Goal: Find specific page/section: Find specific page/section

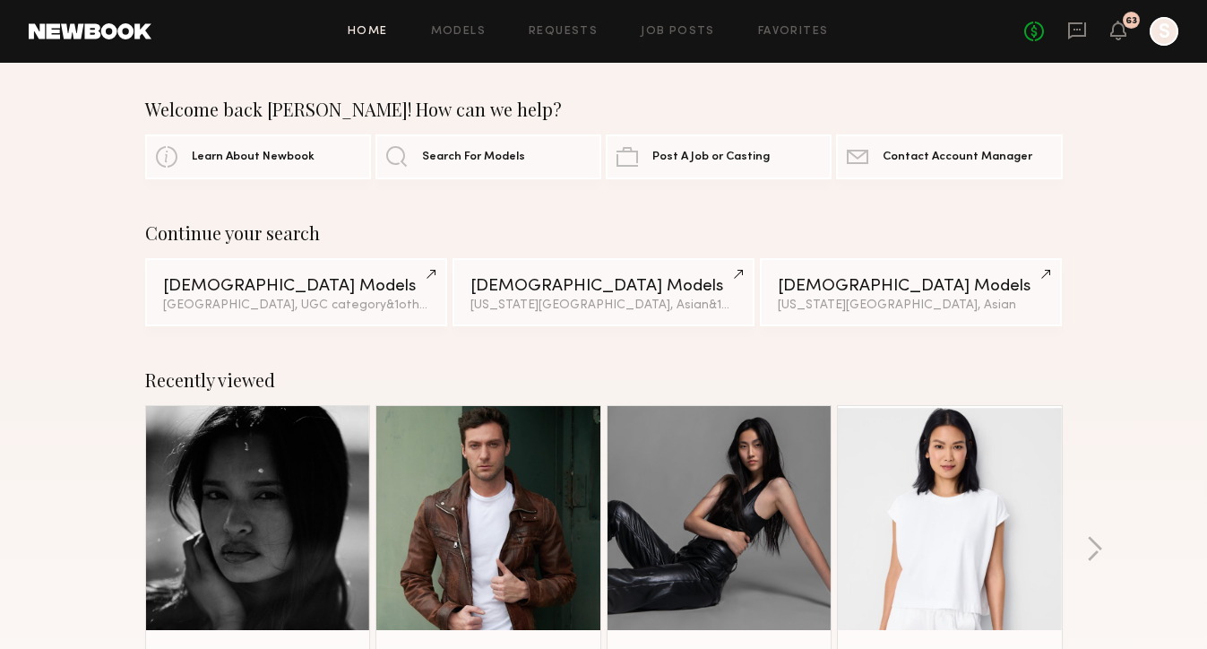
click at [1130, 25] on div "63" at bounding box center [1131, 21] width 12 height 10
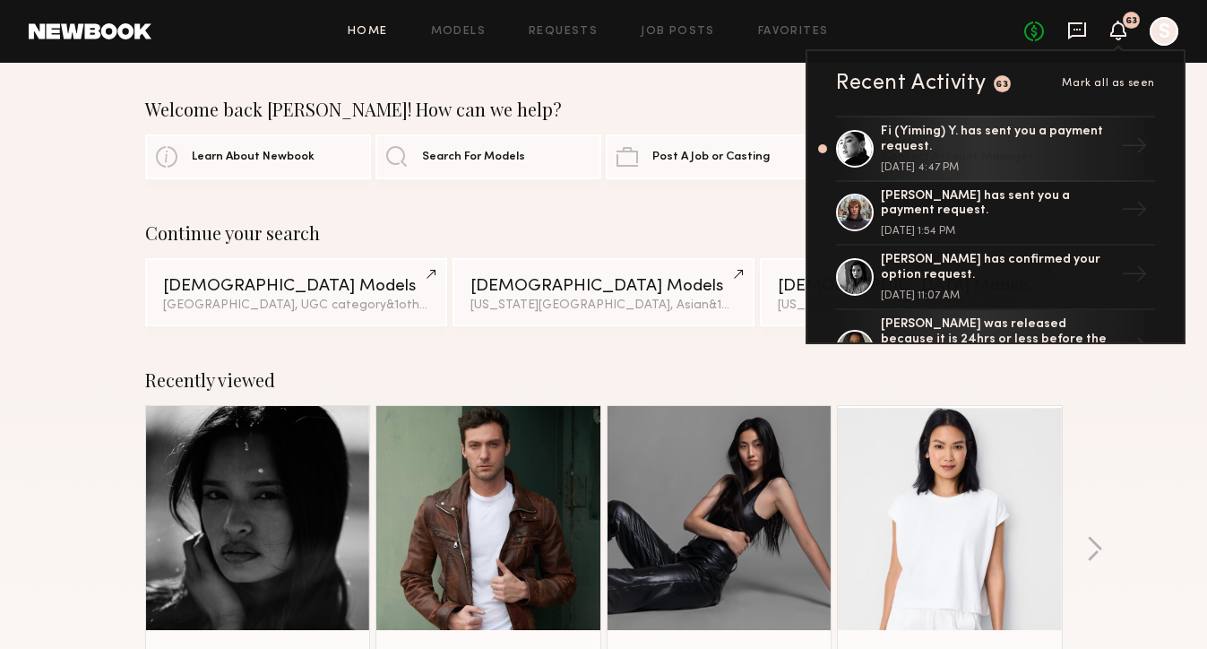
click at [1079, 30] on icon at bounding box center [1076, 30] width 7 height 2
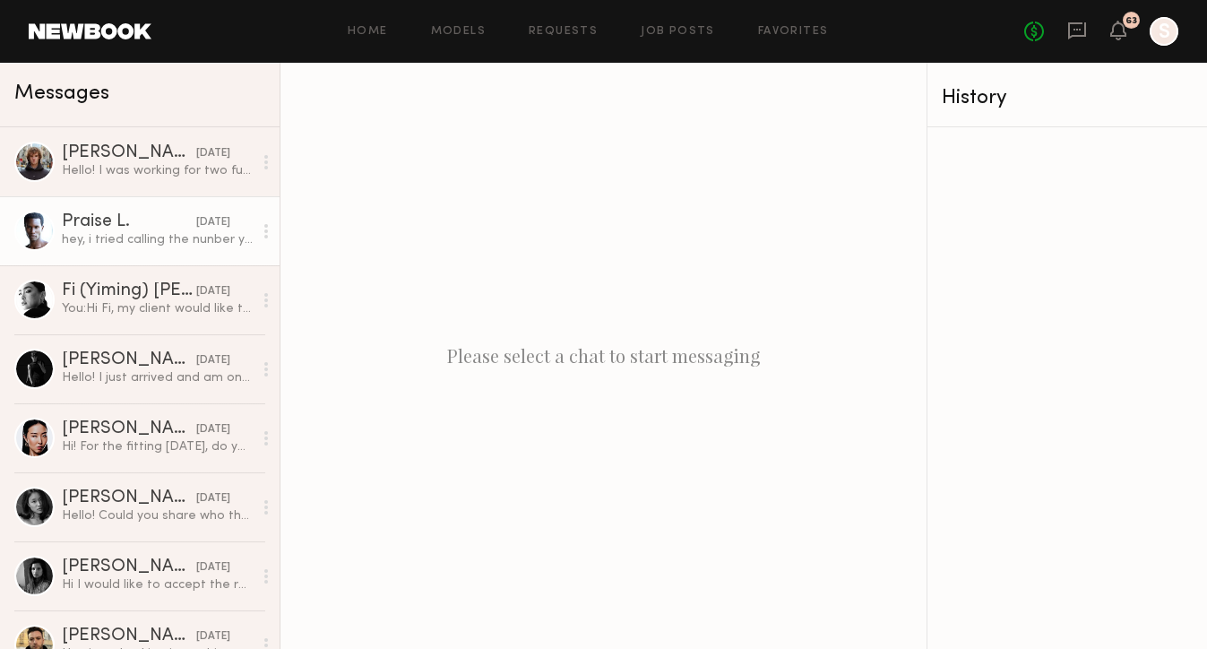
click at [145, 228] on div "Praise L." at bounding box center [129, 222] width 134 height 18
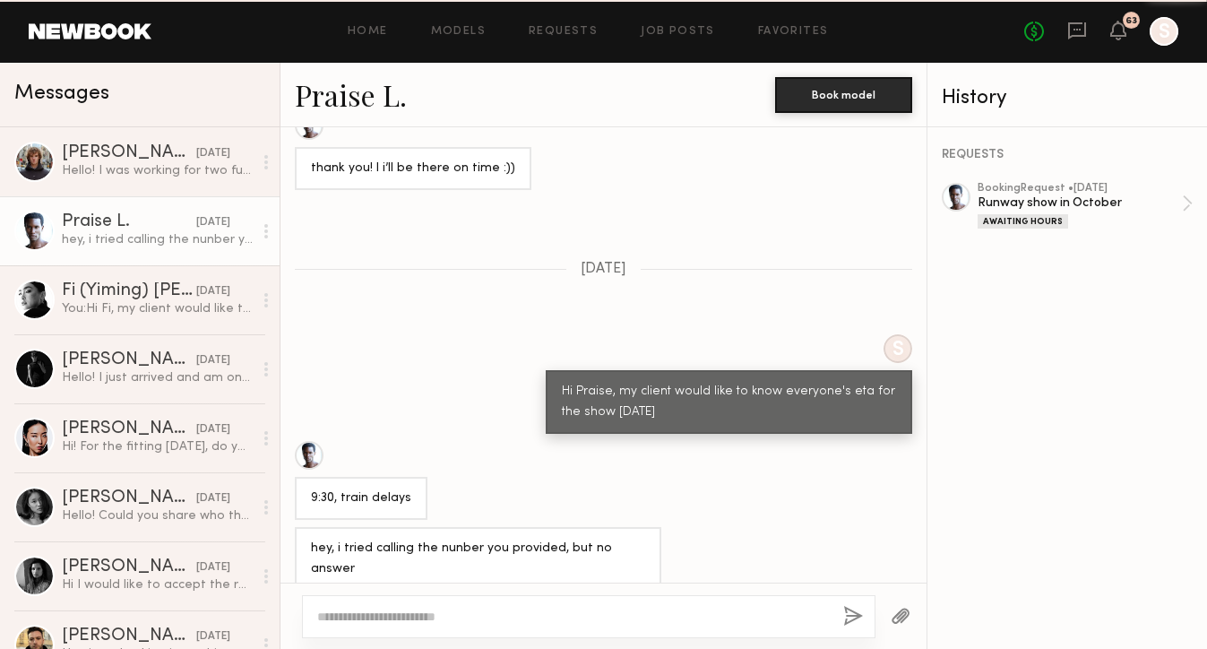
scroll to position [1719, 0]
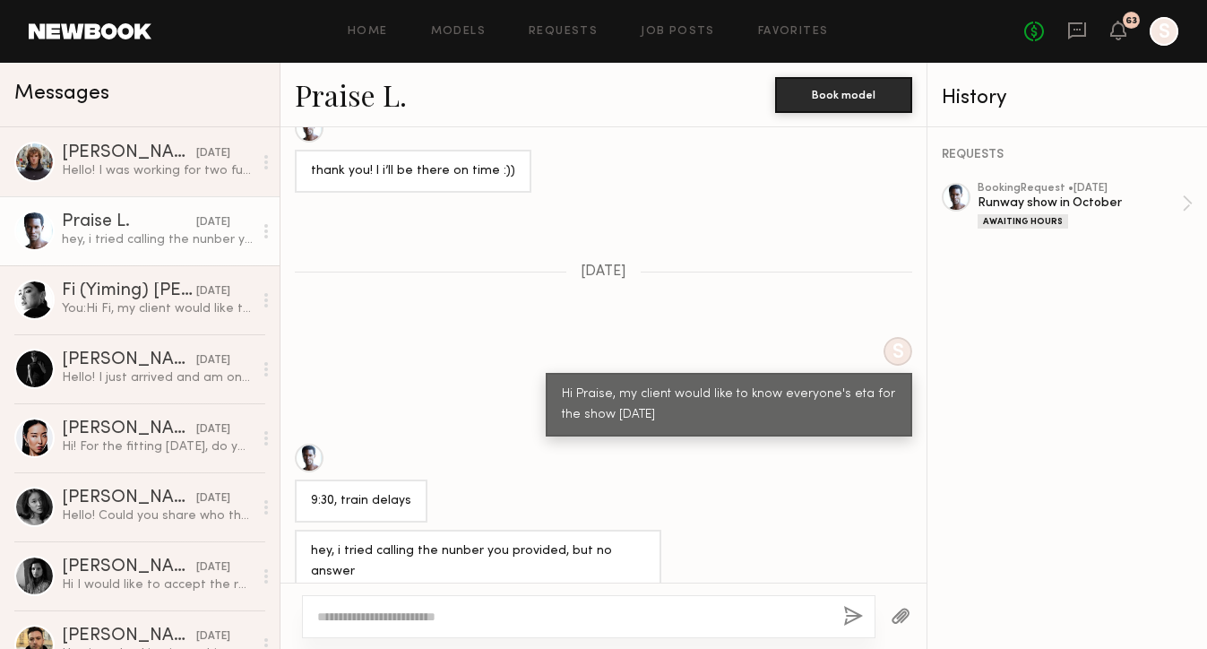
click at [310, 445] on div at bounding box center [309, 457] width 29 height 29
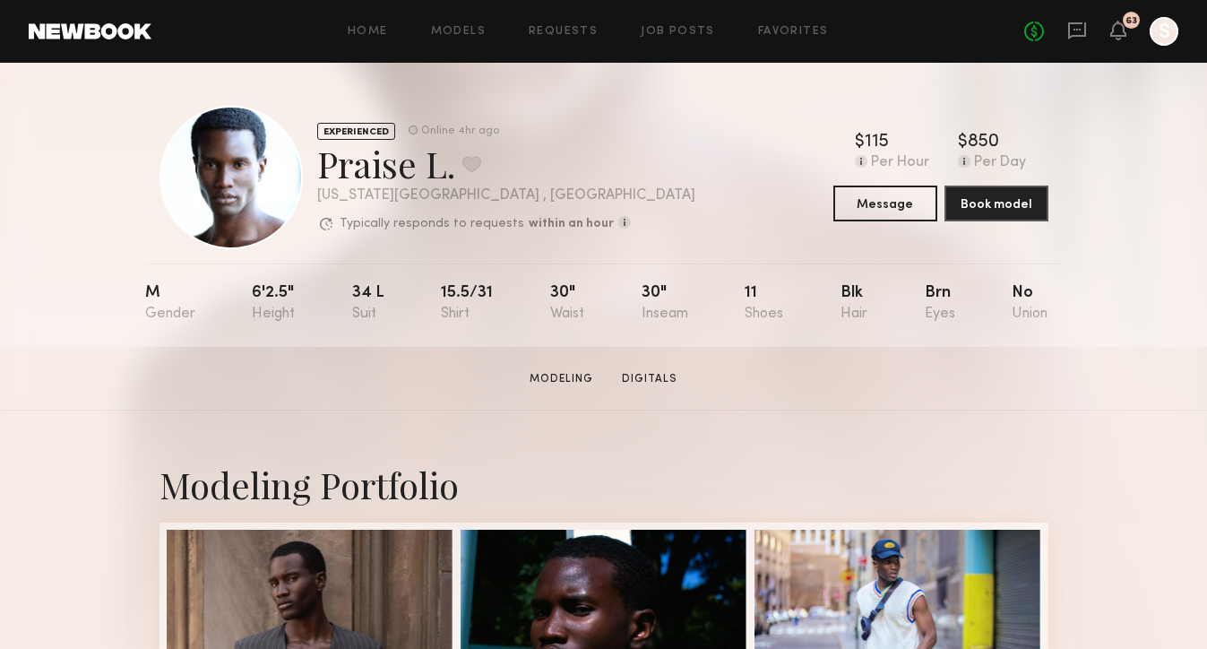
click at [669, 369] on section "Modeling Digitals" at bounding box center [603, 378] width 162 height 18
click at [658, 378] on link "Digitals" at bounding box center [650, 379] width 70 height 16
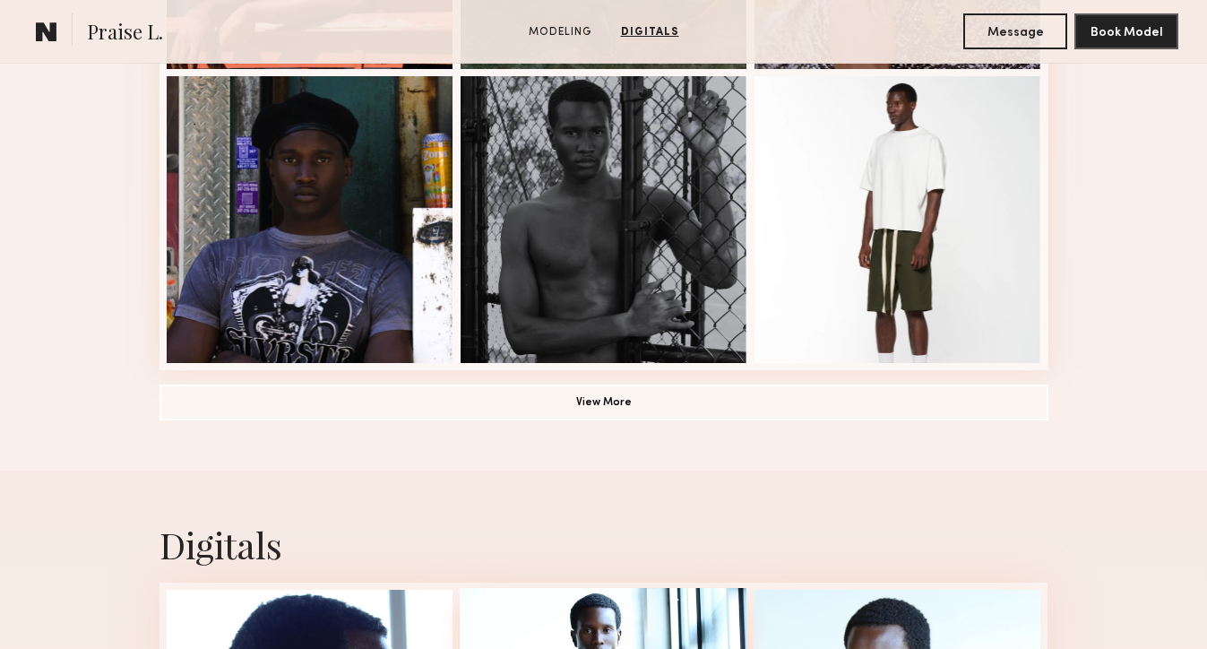
scroll to position [700, 0]
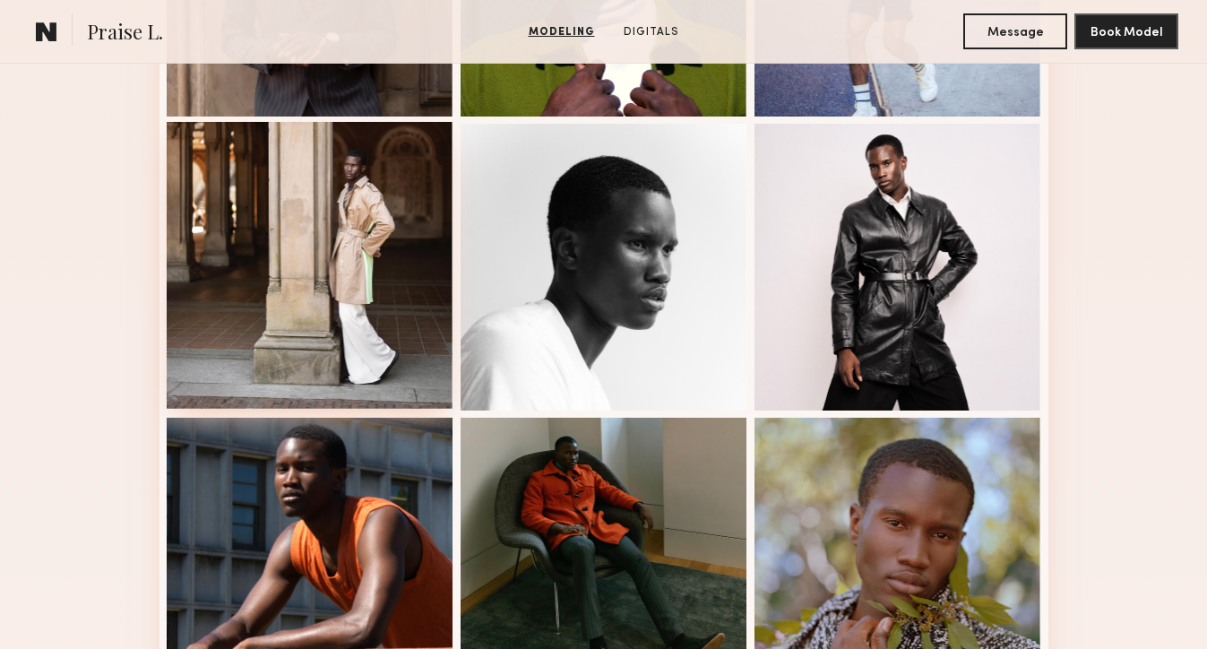
click at [406, 320] on div at bounding box center [310, 265] width 287 height 287
